Goal: Task Accomplishment & Management: Manage account settings

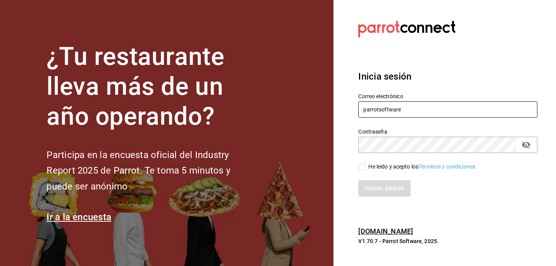
click at [376, 113] on input "parrotsoftware" at bounding box center [447, 109] width 179 height 16
drag, startPoint x: 409, startPoint y: 109, endPoint x: 330, endPoint y: 109, distance: 78.4
click at [330, 109] on div "¿Tu restaurante lleva más de un año operando? Participa en la encuesta oficial …" at bounding box center [278, 133] width 556 height 266
paste input "[EMAIL_ADDRESS][DOMAIN_NAME]"
type input "[EMAIL_ADDRESS][DOMAIN_NAME]"
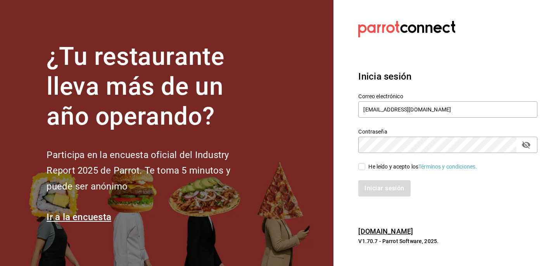
click at [363, 168] on input "He leído y acepto los Términos y condiciones." at bounding box center [361, 166] width 7 height 7
checkbox input "true"
click at [384, 190] on button "Iniciar sesión" at bounding box center [384, 188] width 53 height 16
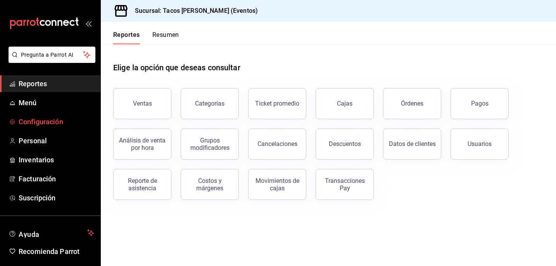
click at [40, 121] on span "Configuración" at bounding box center [57, 121] width 76 height 10
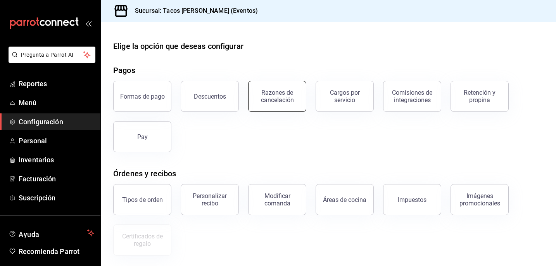
click at [268, 97] on div "Razones de cancelación" at bounding box center [277, 96] width 48 height 15
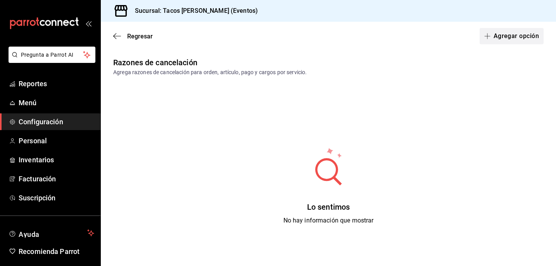
click at [513, 34] on button "Agregar opción" at bounding box center [512, 36] width 64 height 16
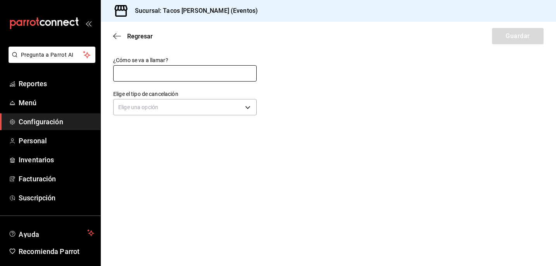
click at [143, 75] on input "text" at bounding box center [185, 73] width 144 height 16
type input "prueba"
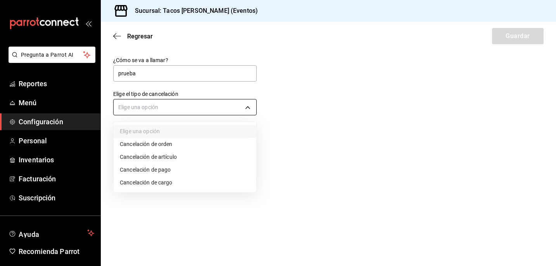
click at [169, 106] on body "Pregunta a Parrot AI Reportes Menú Configuración Personal Inventarios Facturaci…" at bounding box center [278, 133] width 556 height 266
click at [174, 146] on li "Cancelación de orden" at bounding box center [185, 144] width 143 height 13
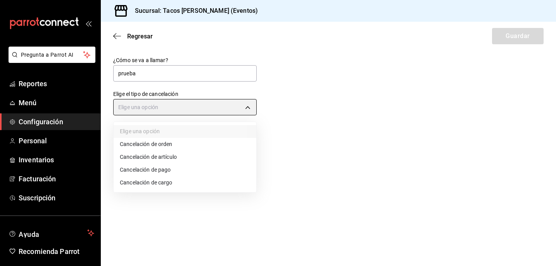
type input "ORDER"
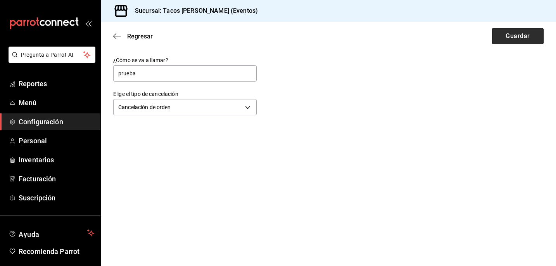
click at [512, 36] on button "Guardar" at bounding box center [518, 36] width 52 height 16
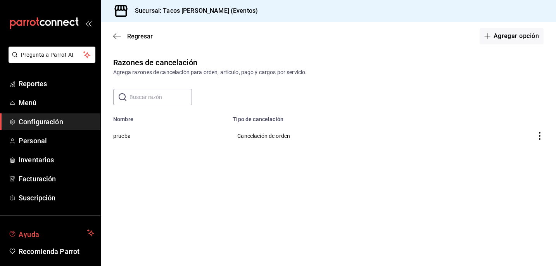
scroll to position [27, 0]
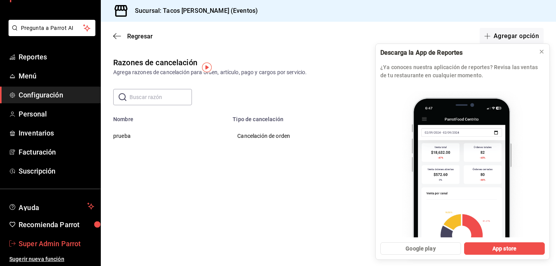
click at [12, 243] on icon "mailbox folders" at bounding box center [12, 243] width 6 height 6
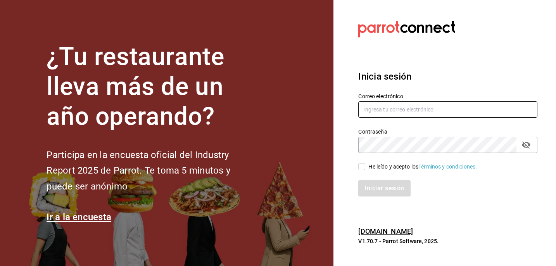
type input "parrotsoftware"
